Goal: Task Accomplishment & Management: Manage account settings

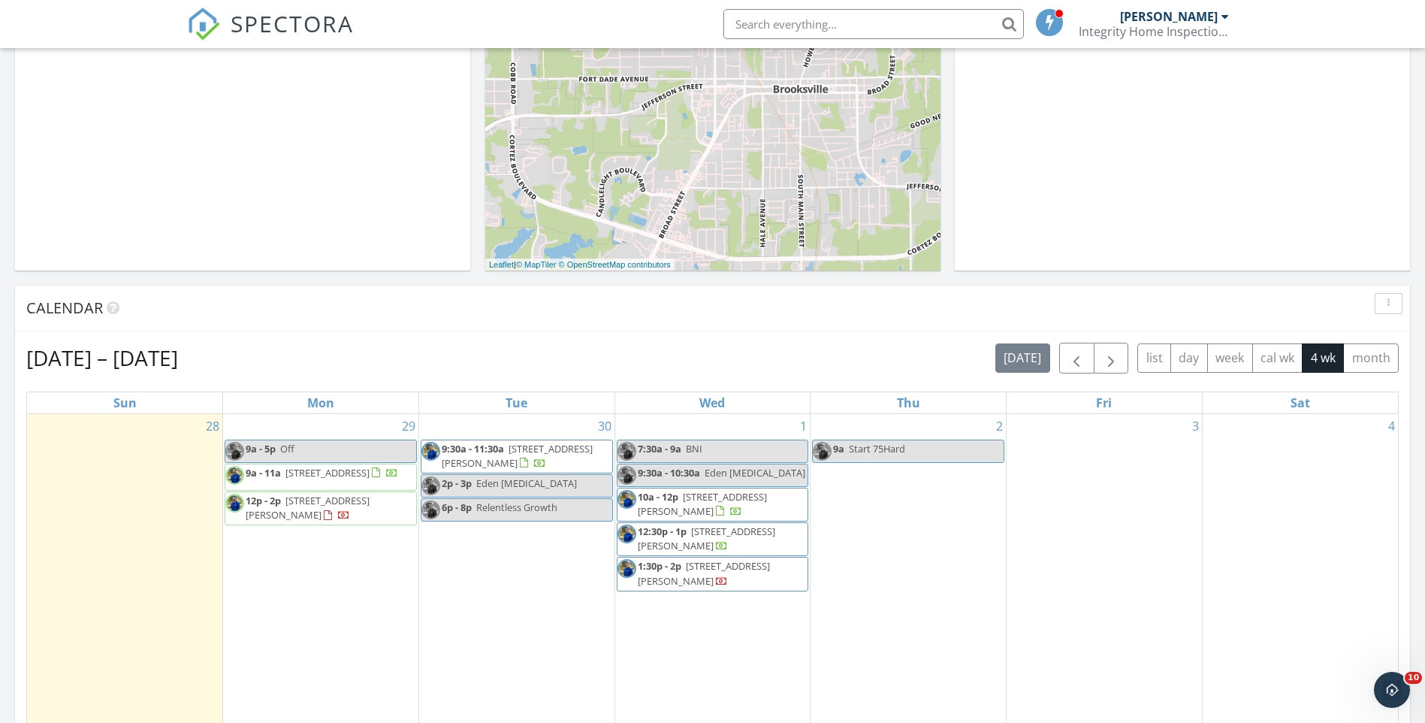
click at [320, 476] on span "16131 Brookridge Blvd, Brooksville 34613" at bounding box center [327, 473] width 84 height 14
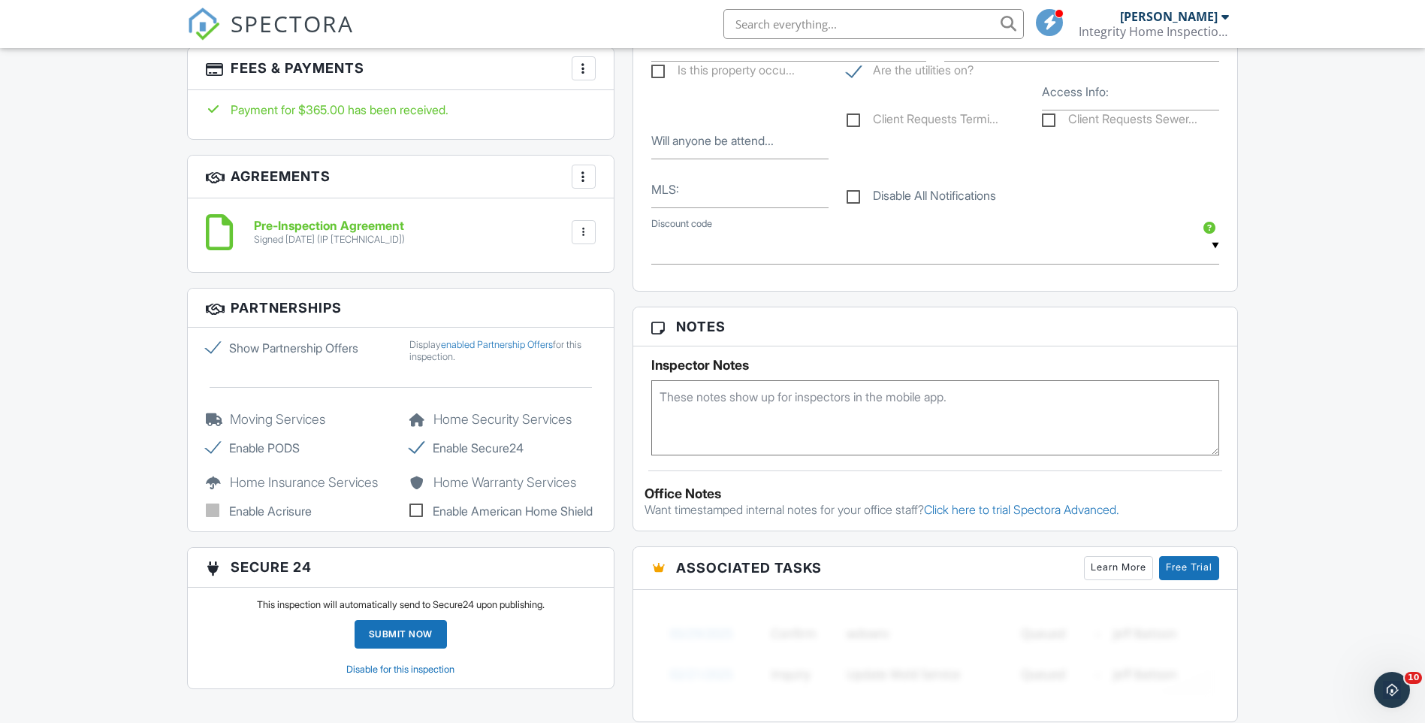
scroll to position [1052, 0]
click at [715, 432] on textarea at bounding box center [935, 416] width 569 height 75
type textarea "Roof [DATE]"
click at [1201, 327] on h3 "Notes" at bounding box center [935, 325] width 605 height 39
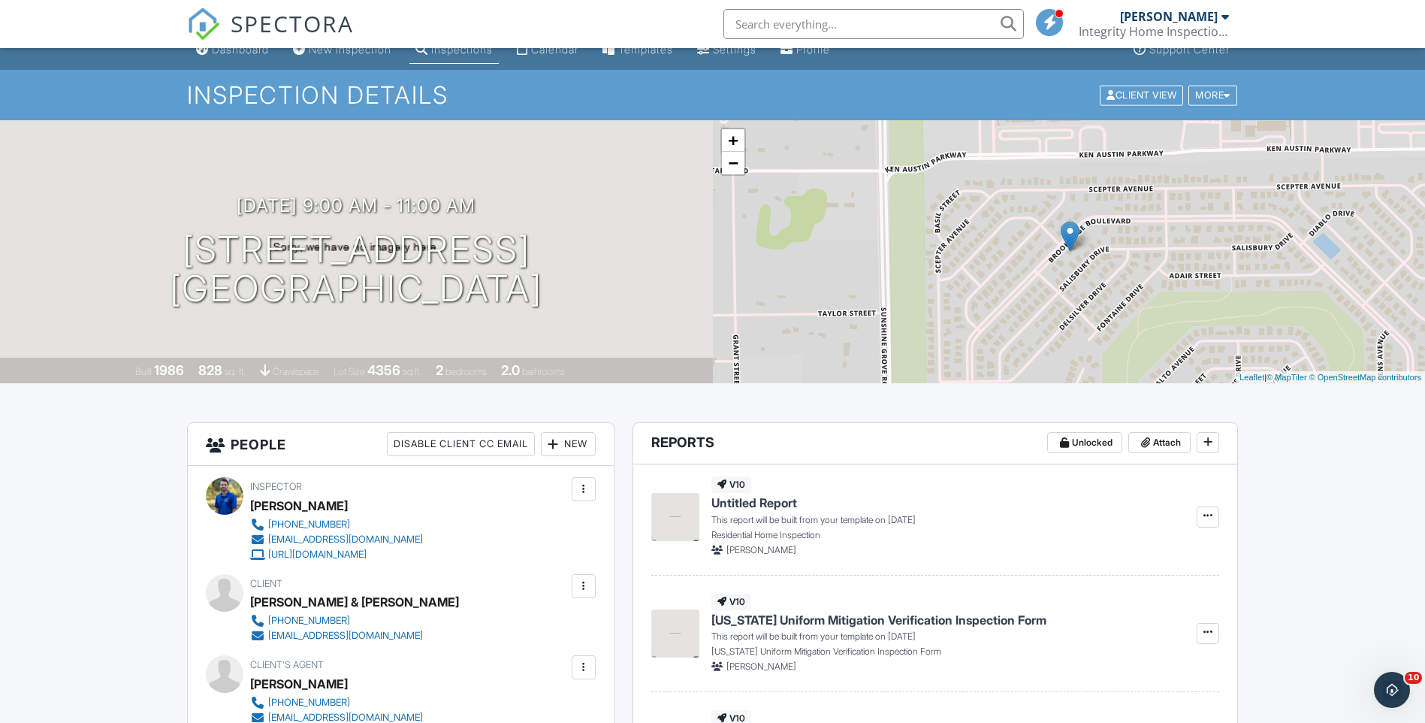
scroll to position [0, 0]
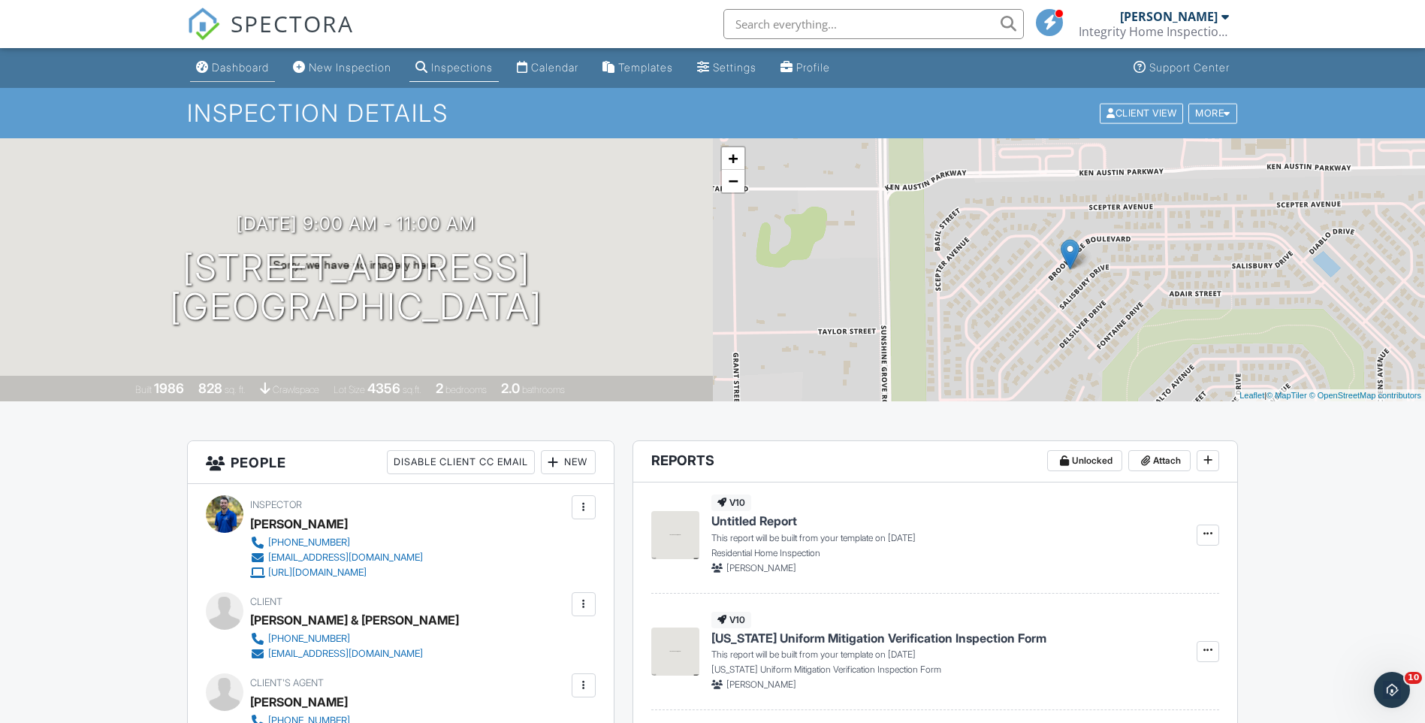
click at [245, 65] on div "Dashboard" at bounding box center [240, 67] width 57 height 13
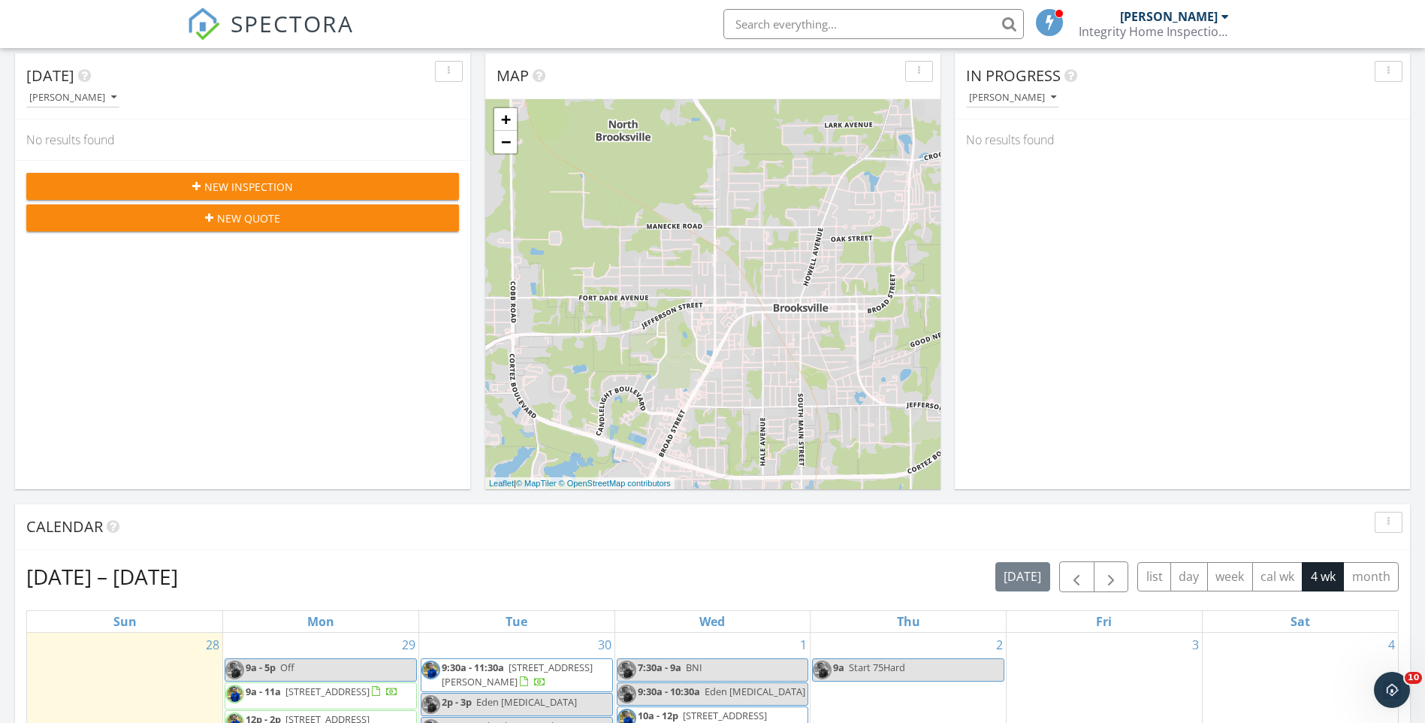
scroll to position [526, 0]
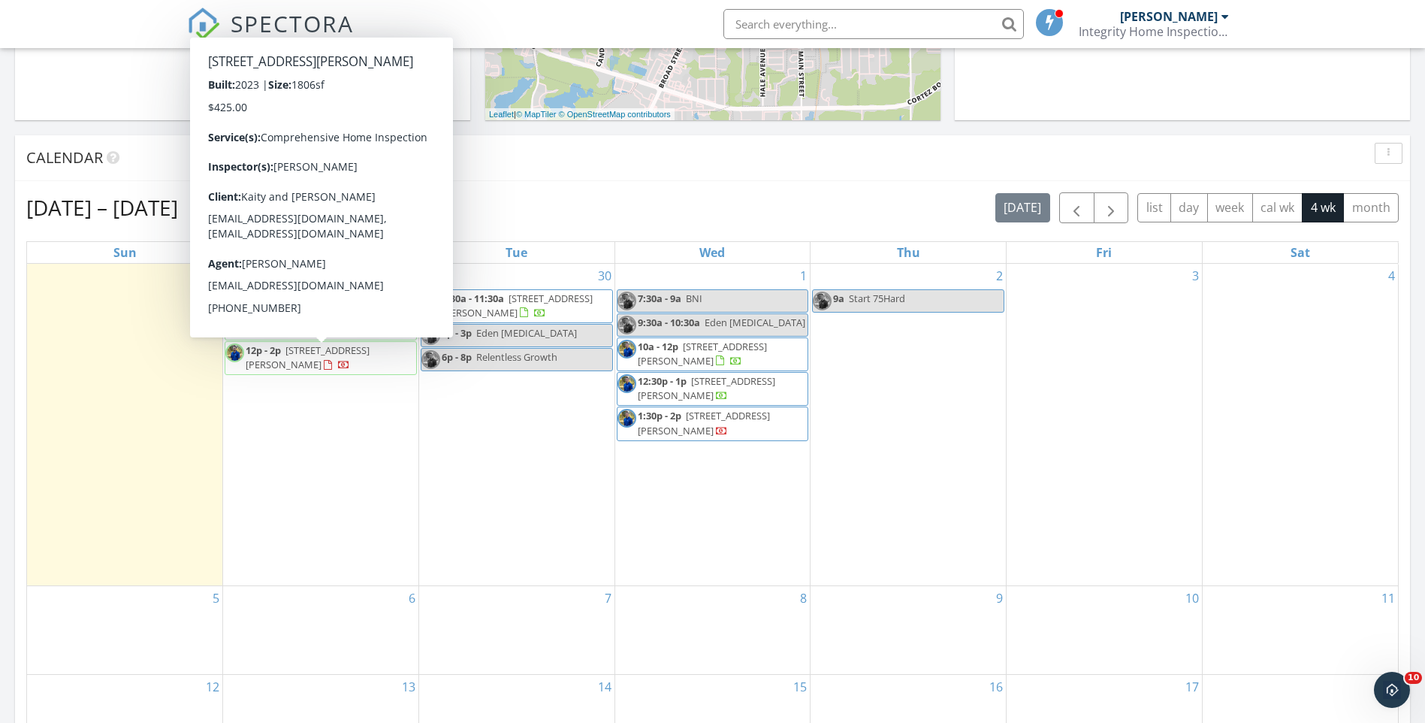
click at [360, 358] on span "18062 Macek Rd, Weeki Wachee 34614" at bounding box center [308, 357] width 124 height 28
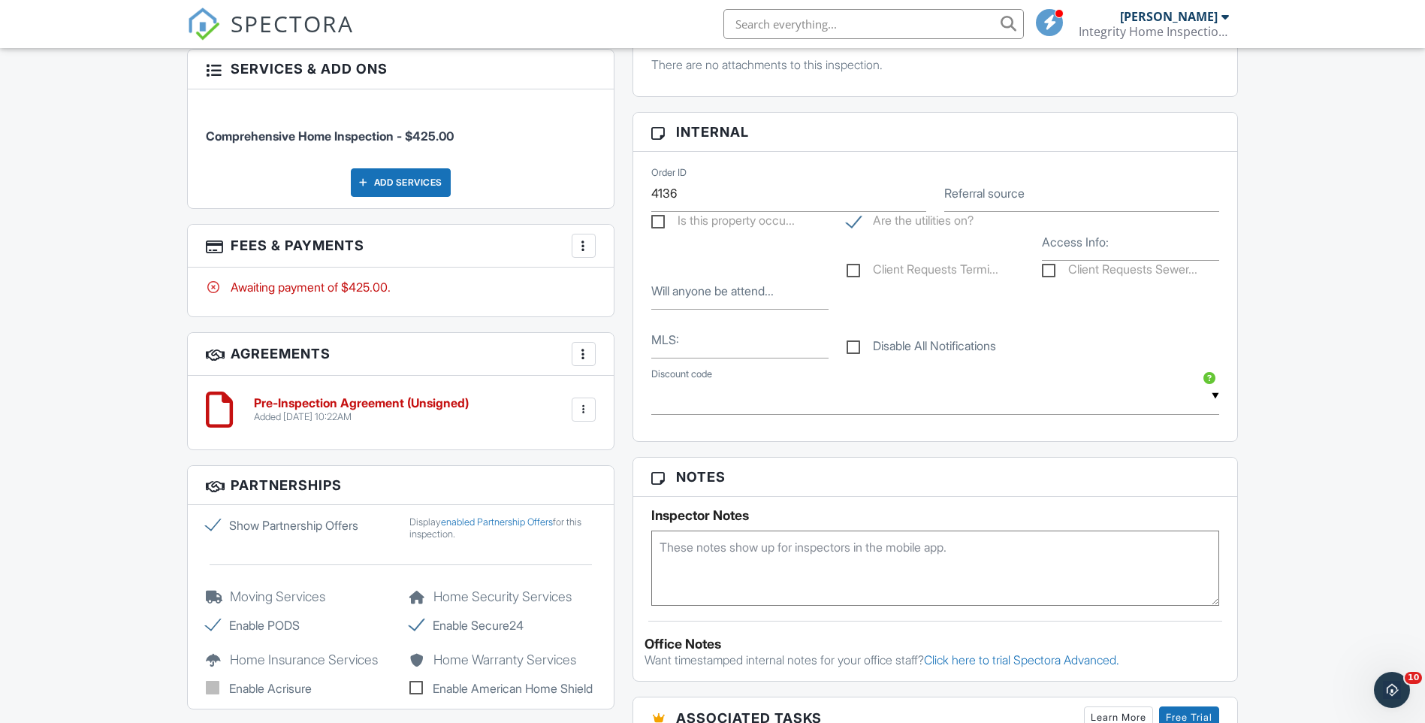
scroll to position [901, 0]
click at [716, 561] on textarea at bounding box center [935, 566] width 569 height 75
type textarea "SFR [DATE]"
click at [1217, 469] on h3 "Notes" at bounding box center [935, 475] width 605 height 39
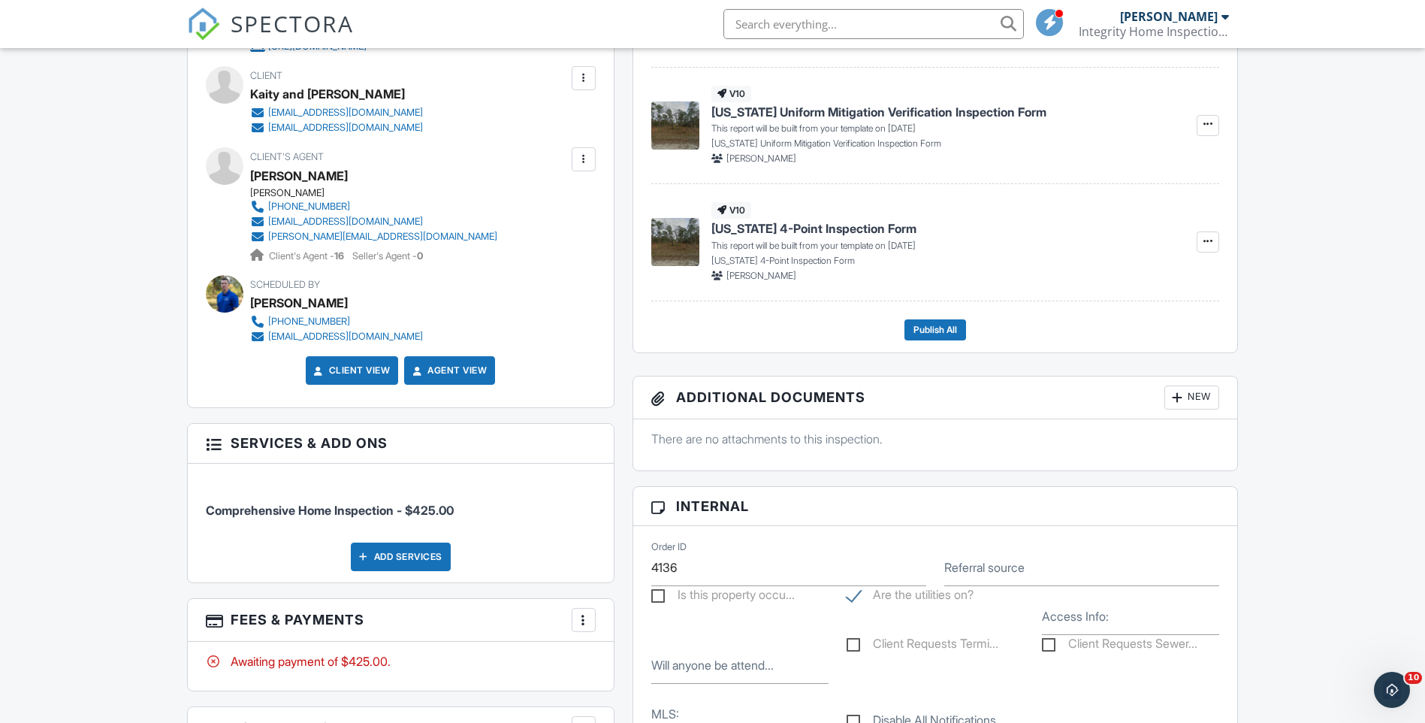
scroll to position [0, 0]
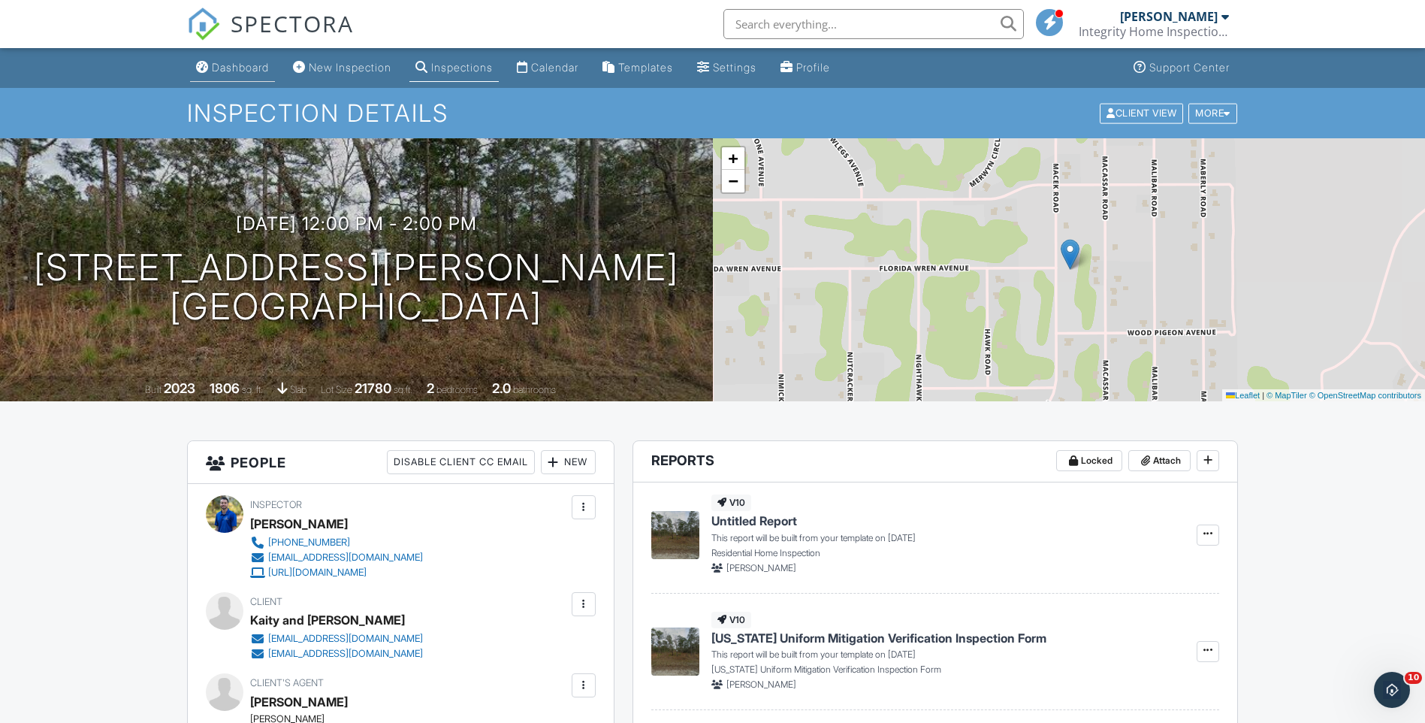
click at [238, 64] on div "Dashboard" at bounding box center [240, 67] width 57 height 13
